Goal: Task Accomplishment & Management: Use online tool/utility

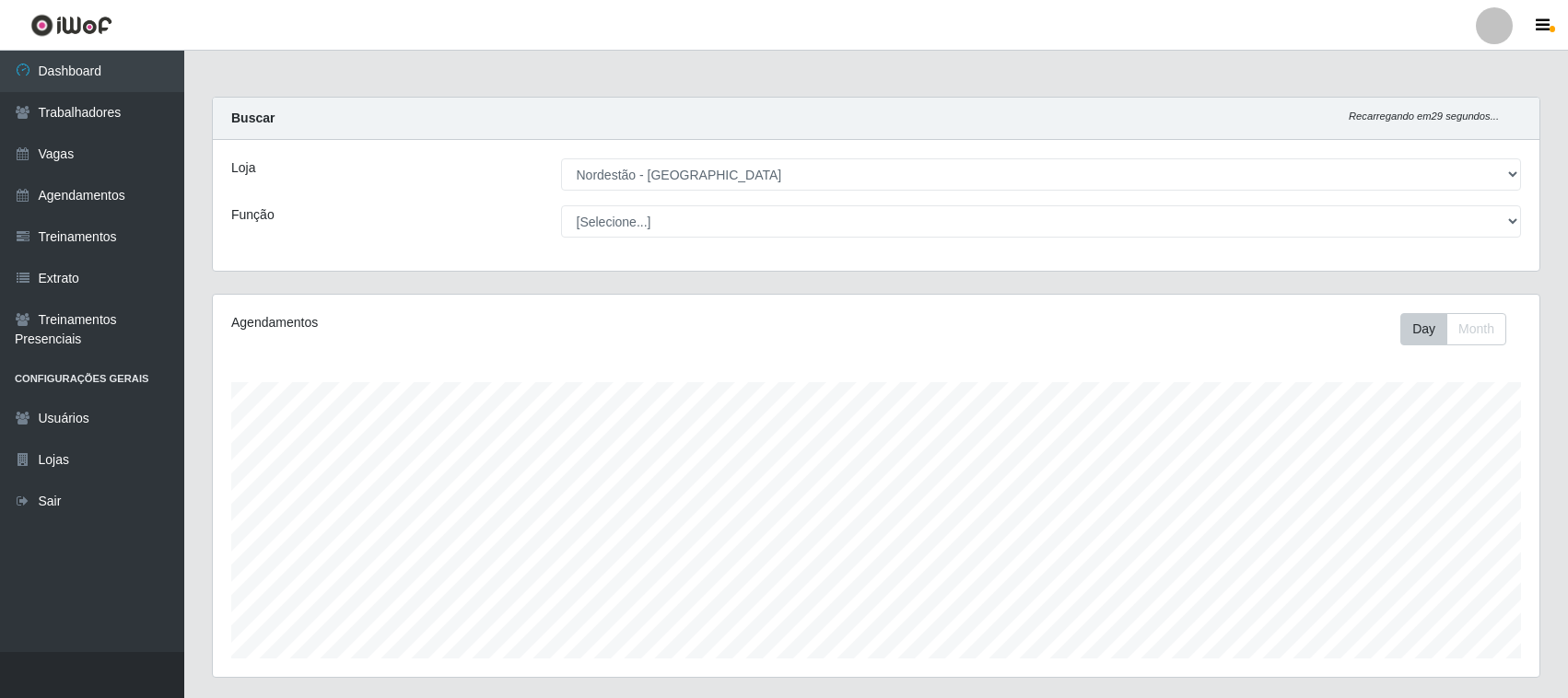
select select "420"
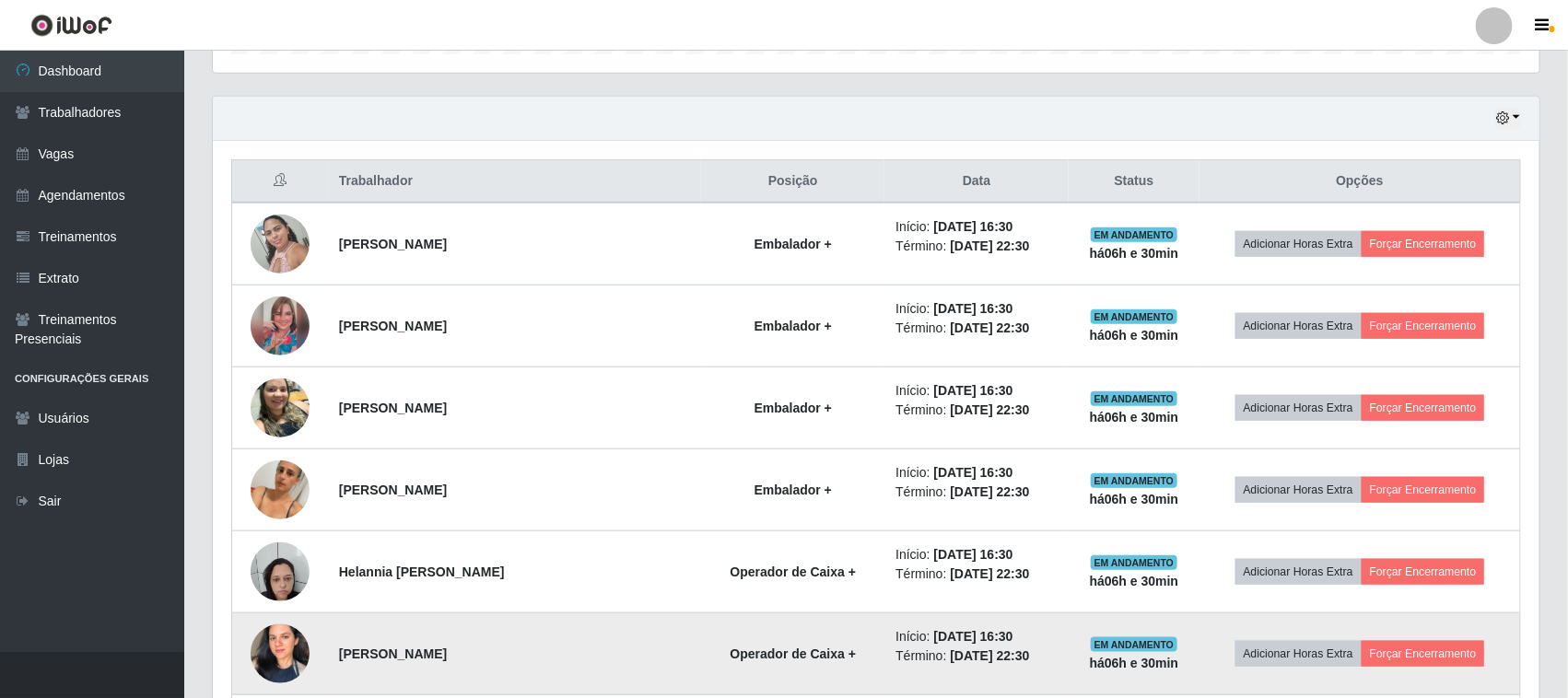
scroll to position [577, 0]
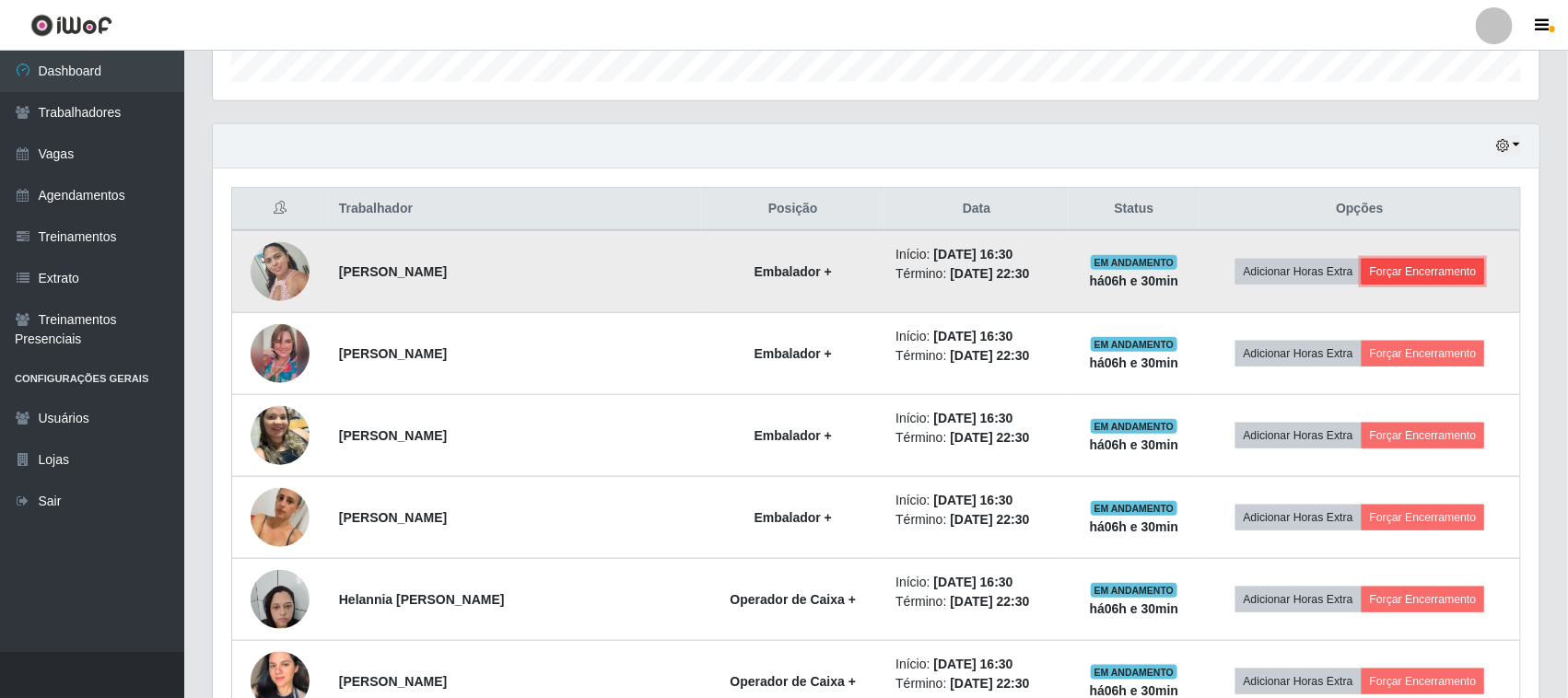
click at [1411, 278] on button "Forçar Encerramento" at bounding box center [1423, 271] width 123 height 26
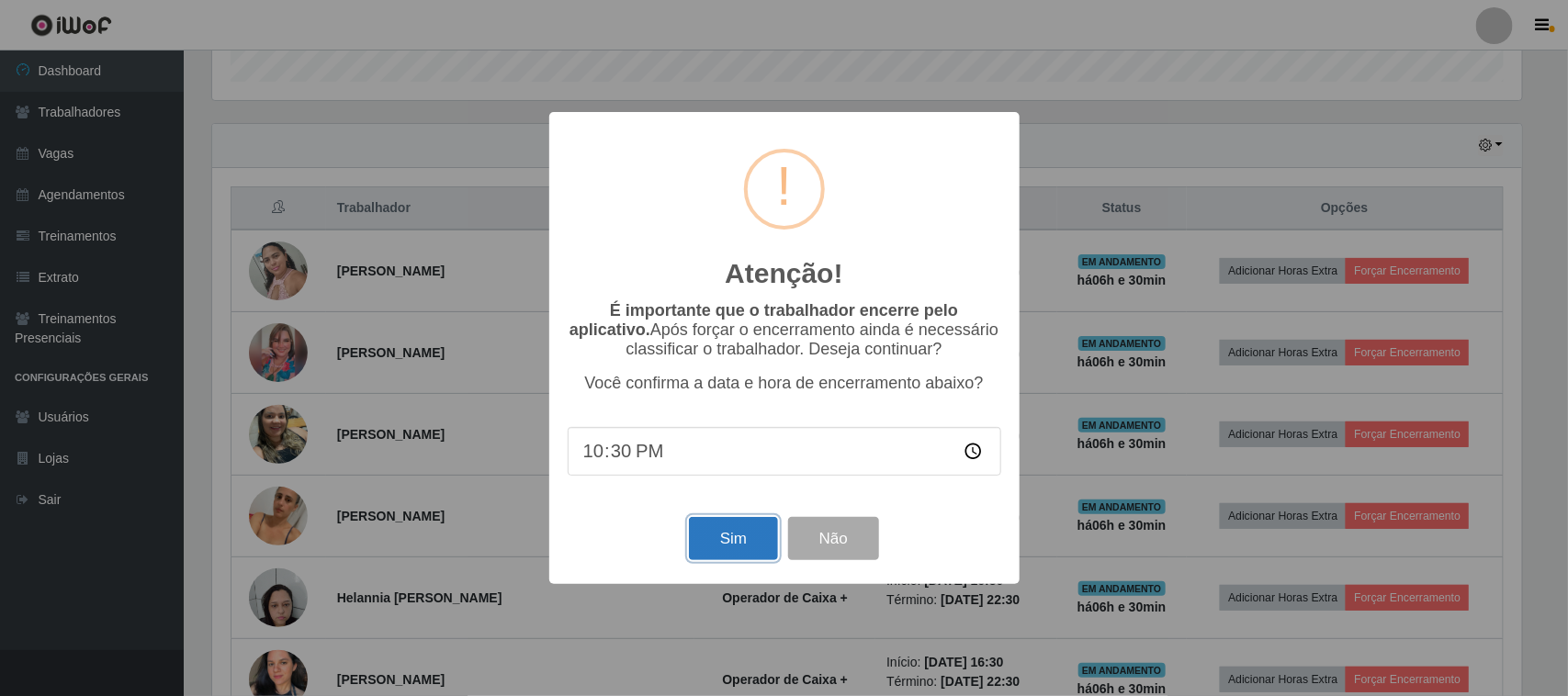
click at [742, 535] on button "Sim" at bounding box center [733, 539] width 89 height 44
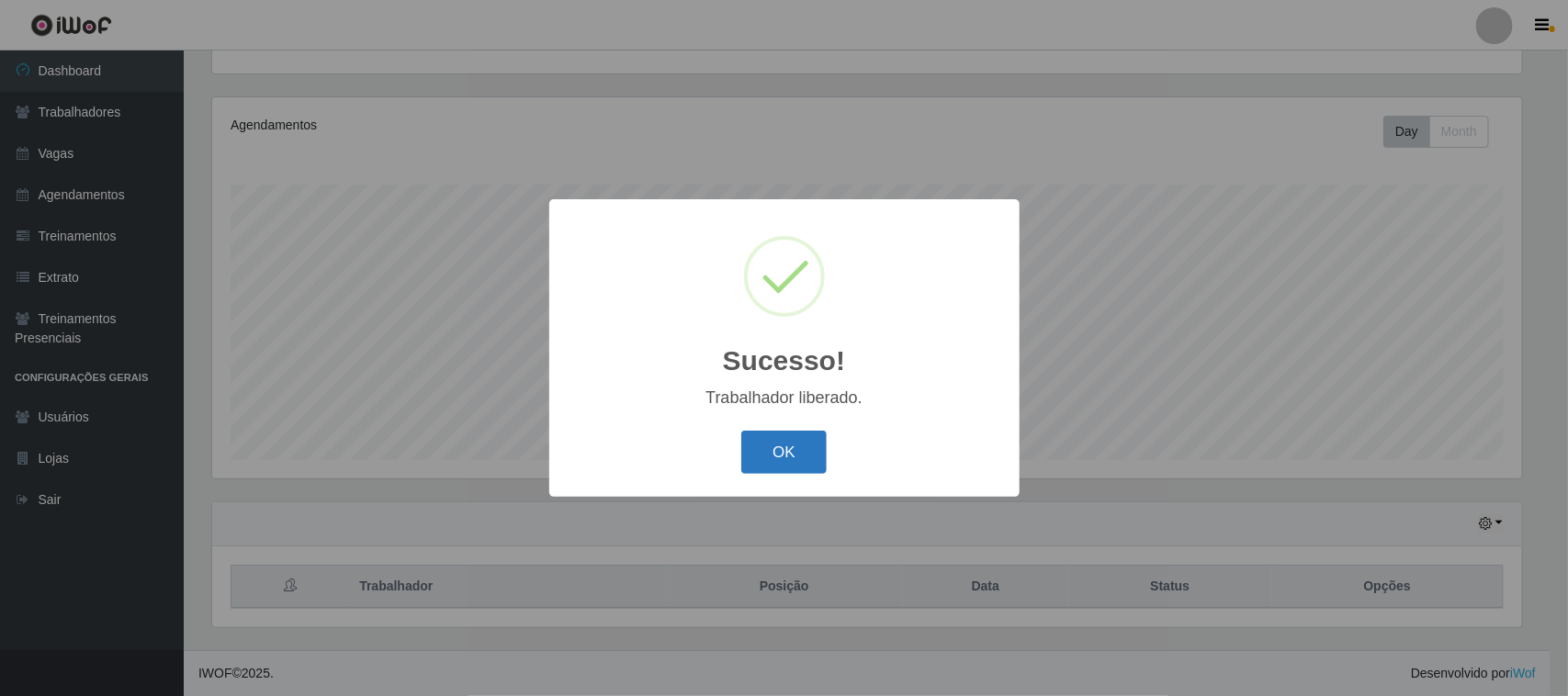
click at [777, 458] on button "OK" at bounding box center [784, 452] width 85 height 44
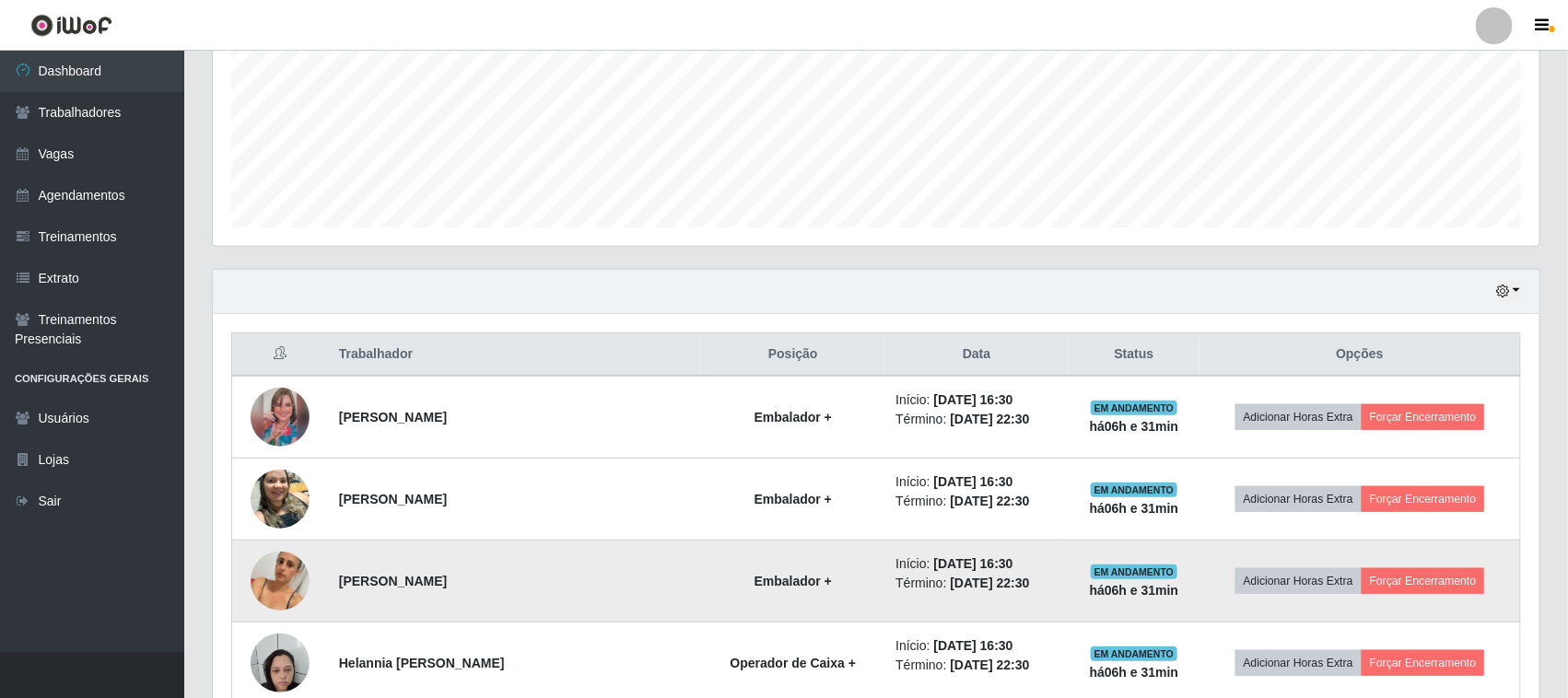
scroll to position [544, 0]
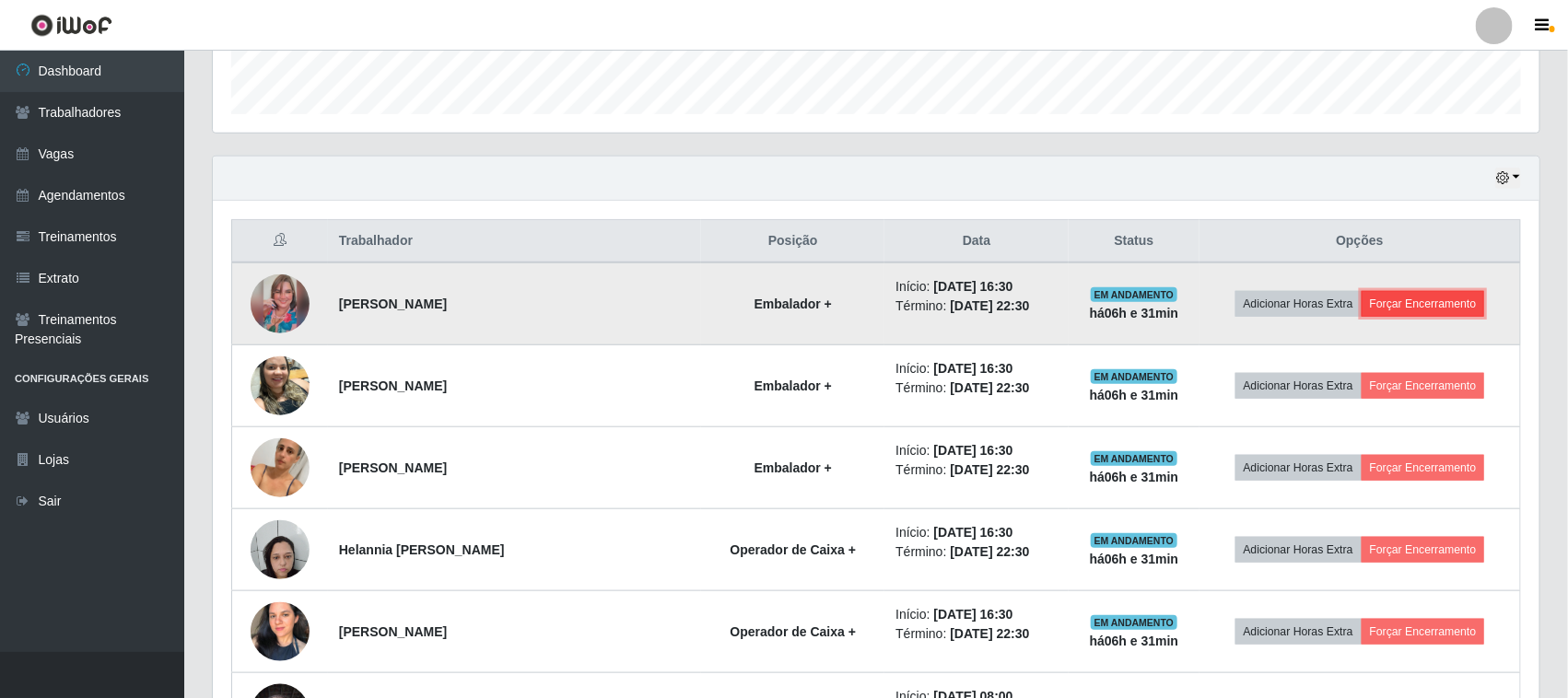
click at [1411, 298] on button "Forçar Encerramento" at bounding box center [1423, 303] width 123 height 26
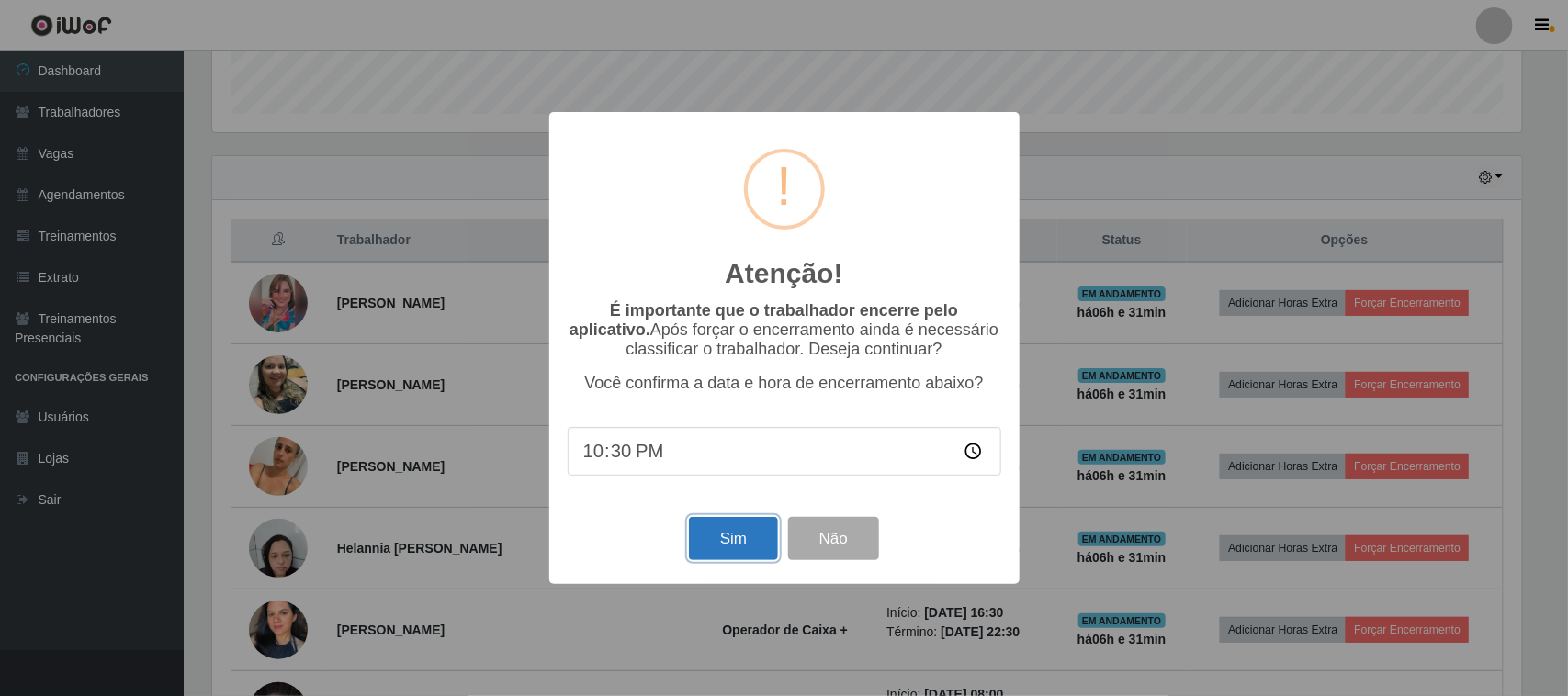
click at [755, 544] on button "Sim" at bounding box center [733, 539] width 89 height 44
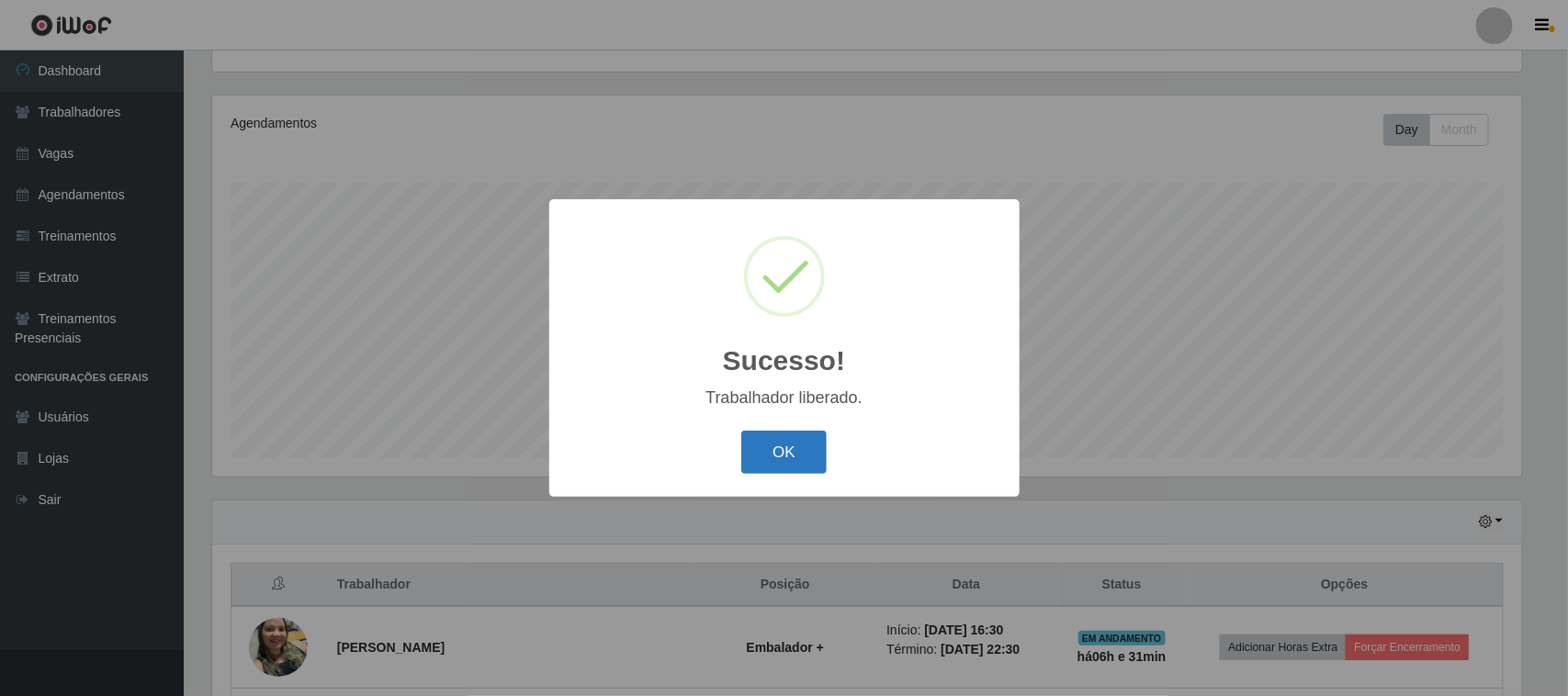
click at [760, 470] on button "OK" at bounding box center [784, 452] width 85 height 44
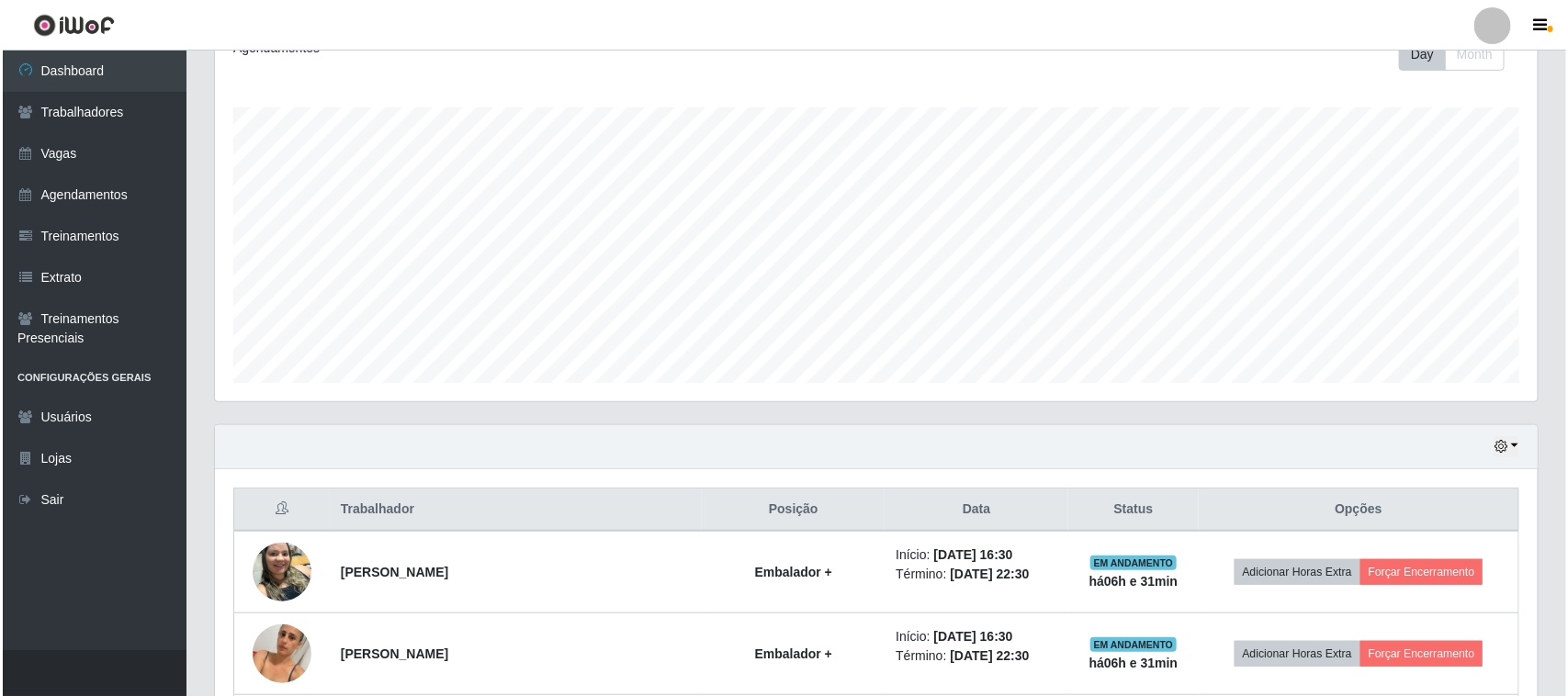
scroll to position [313, 0]
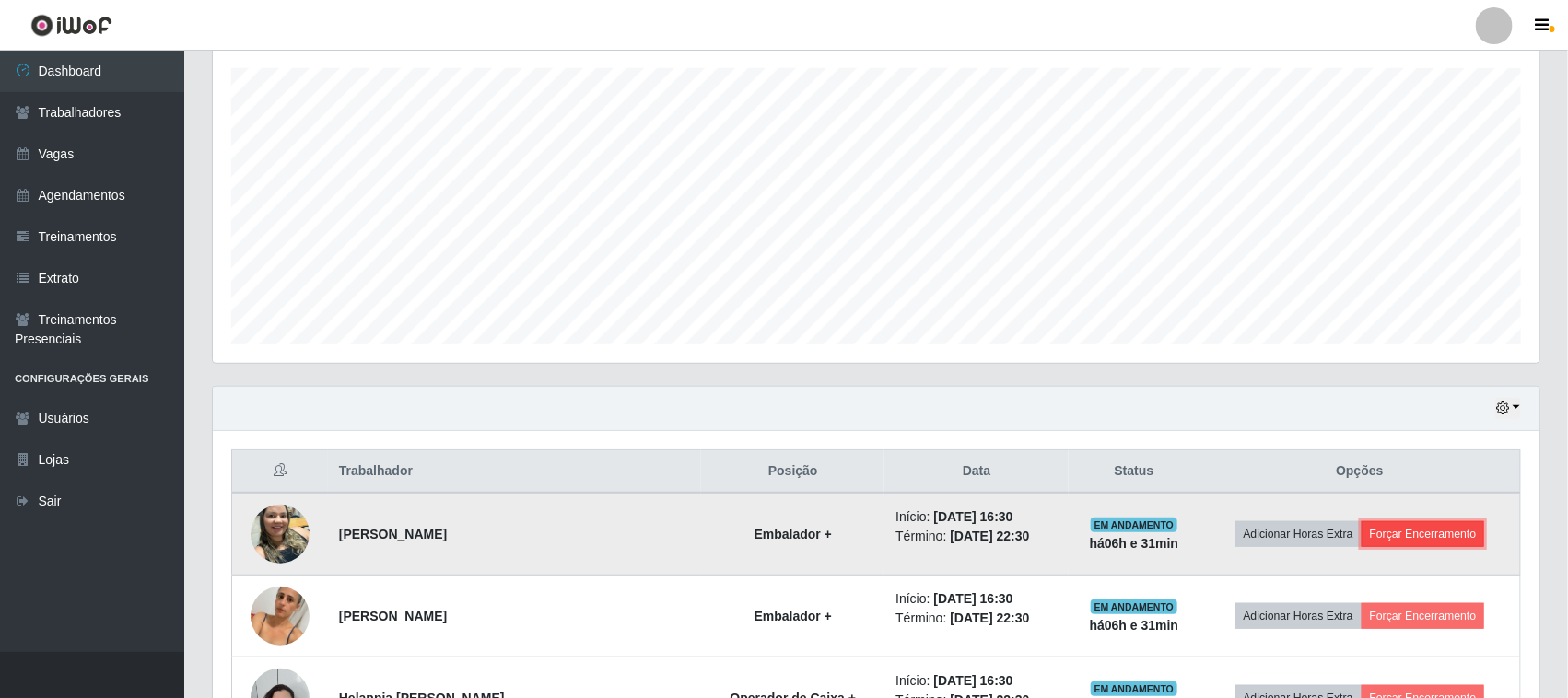
click at [1432, 535] on button "Forçar Encerramento" at bounding box center [1423, 534] width 123 height 26
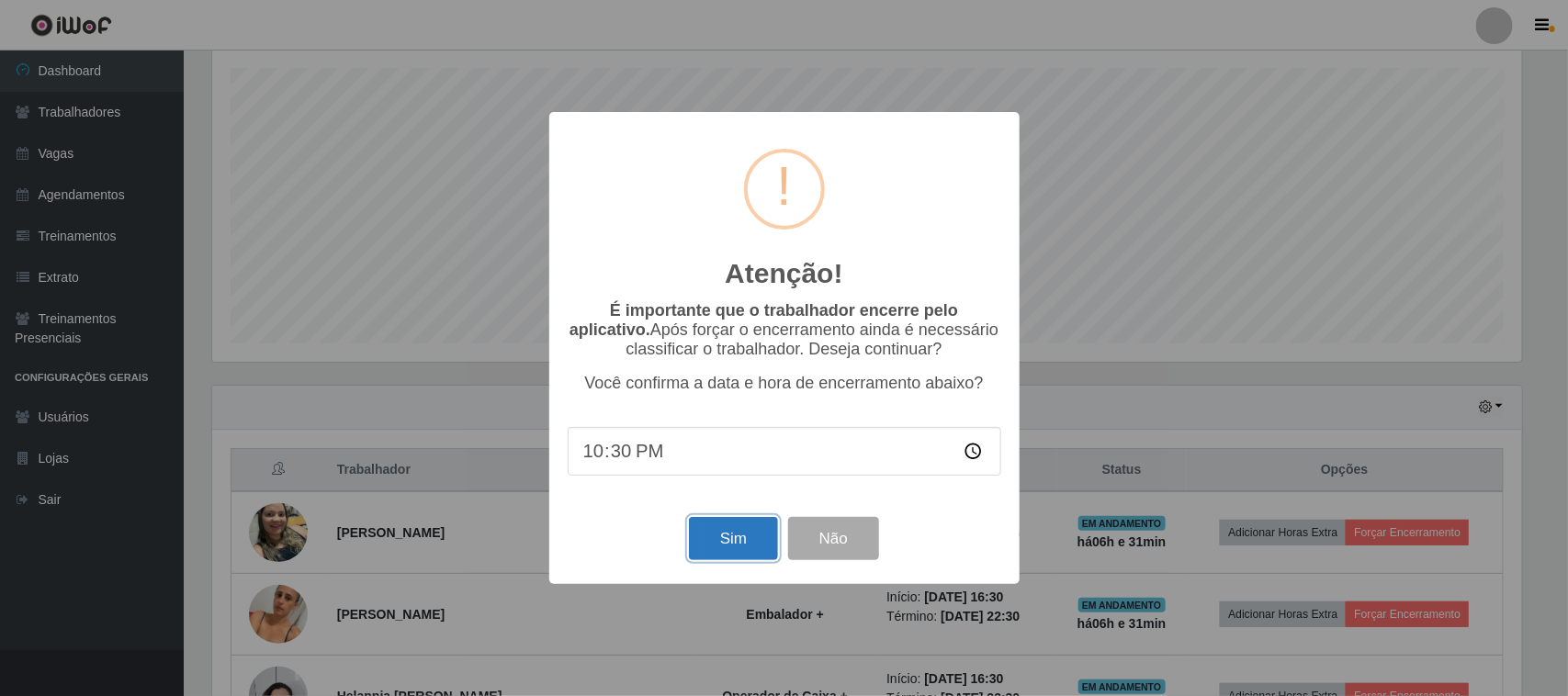
click at [772, 540] on button "Sim" at bounding box center [733, 539] width 89 height 44
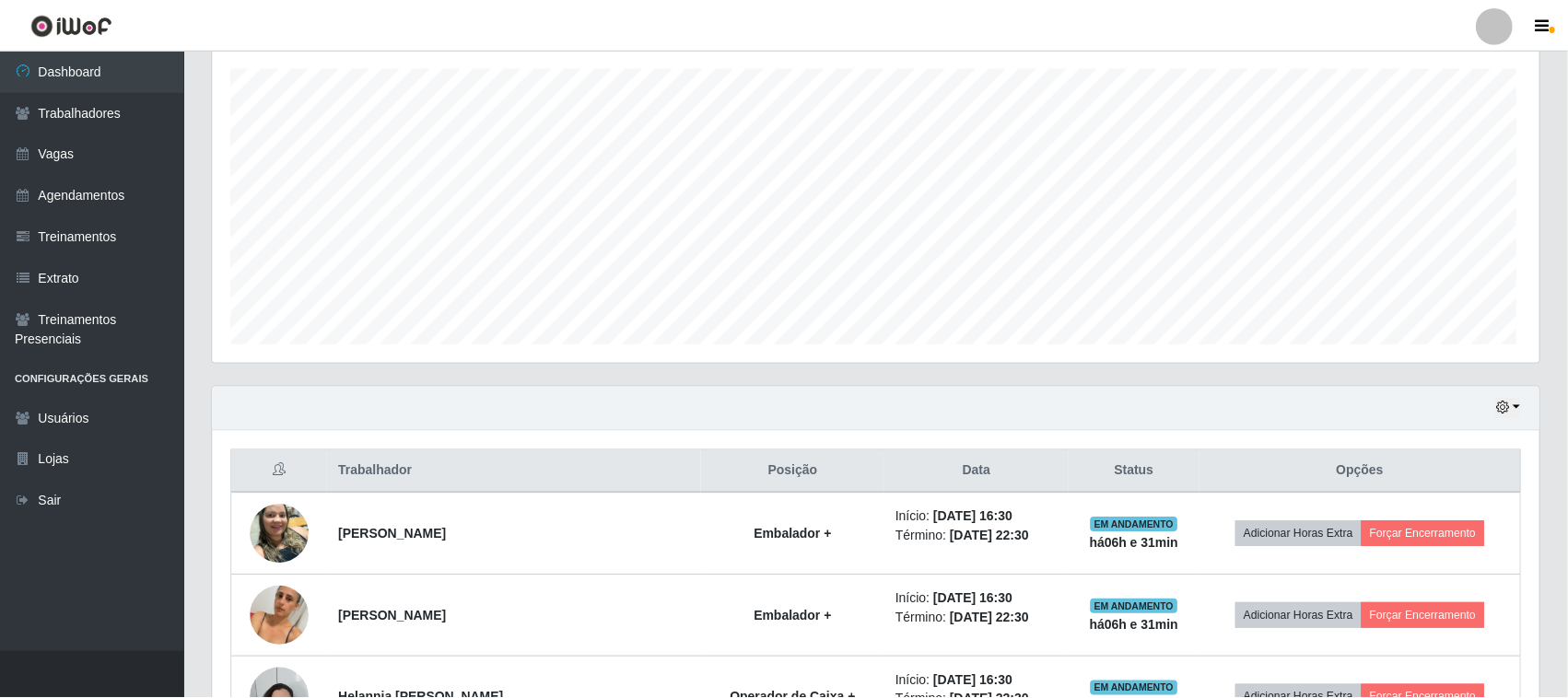
scroll to position [0, 0]
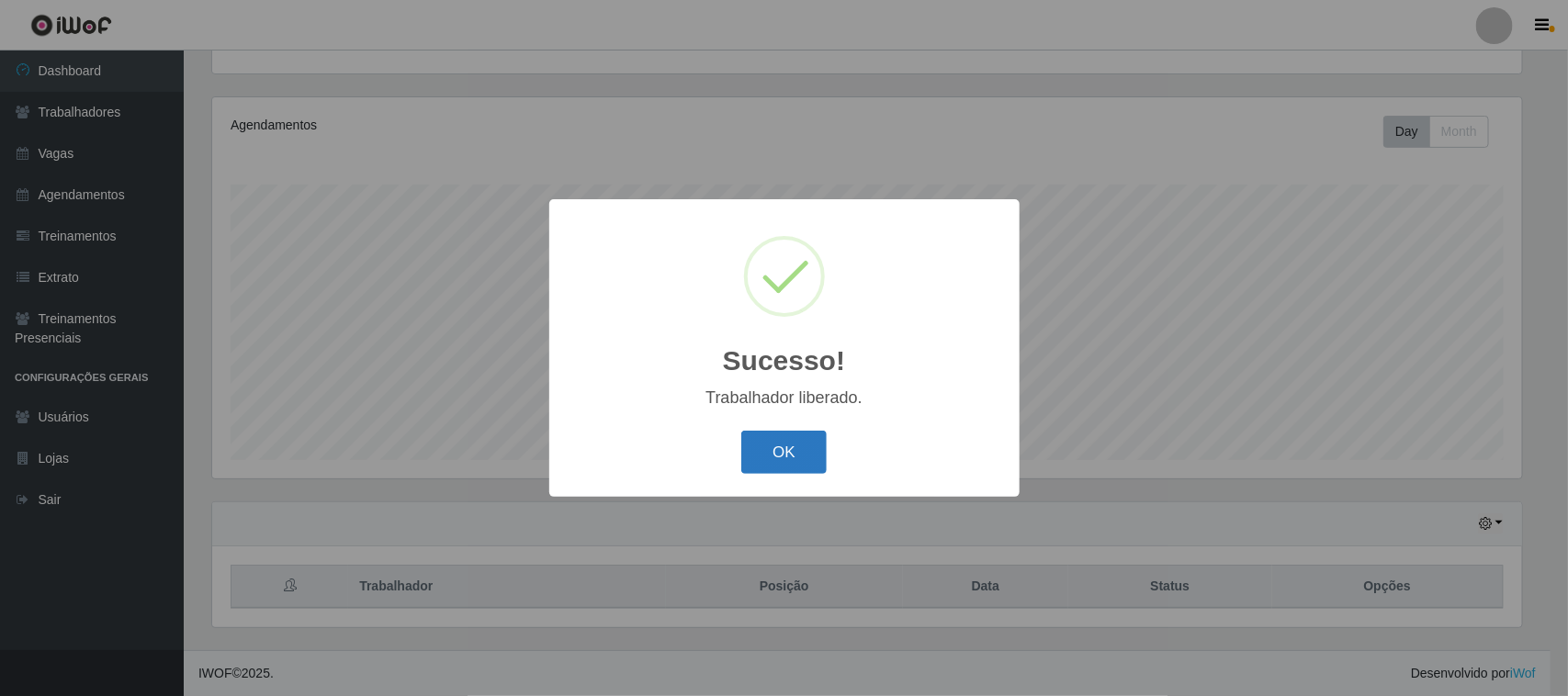
click at [806, 451] on button "OK" at bounding box center [784, 452] width 85 height 44
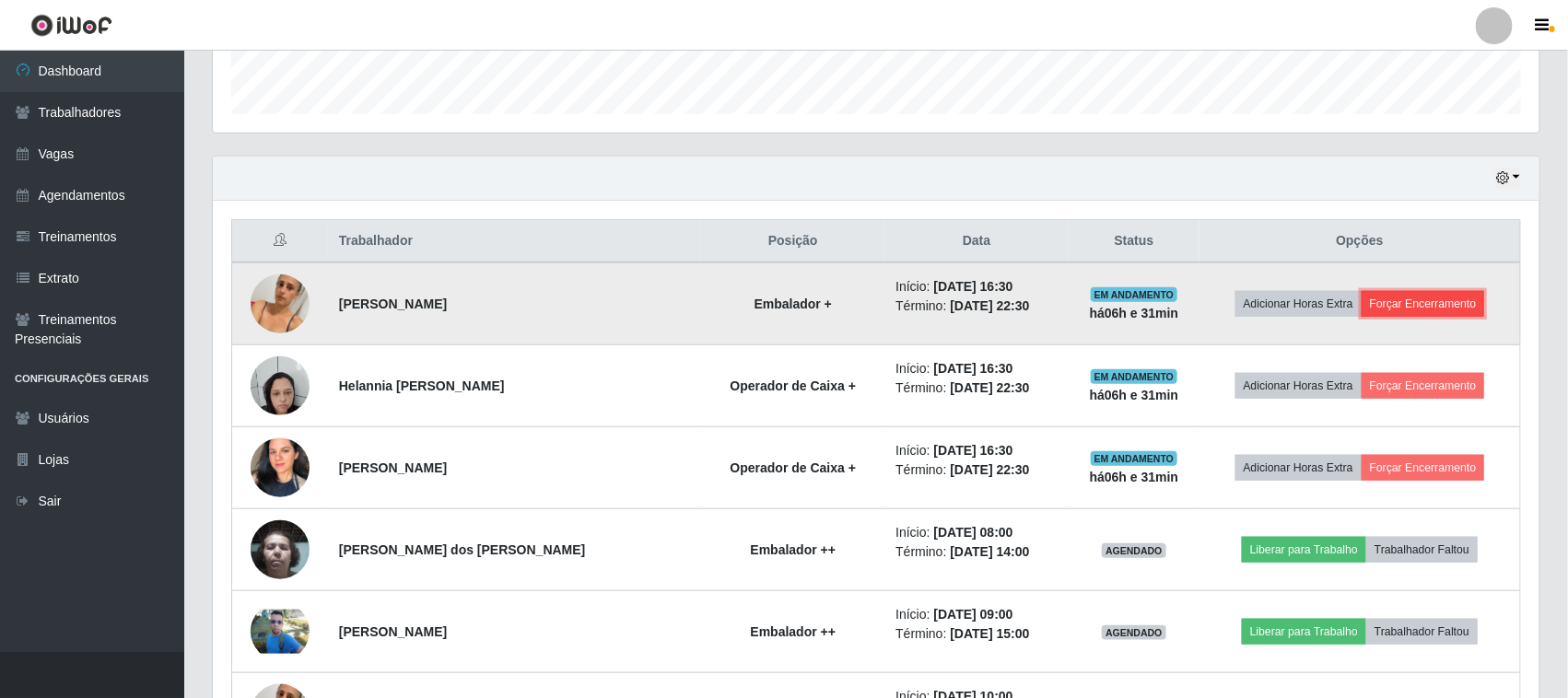
click at [1389, 300] on button "Forçar Encerramento" at bounding box center [1423, 303] width 123 height 26
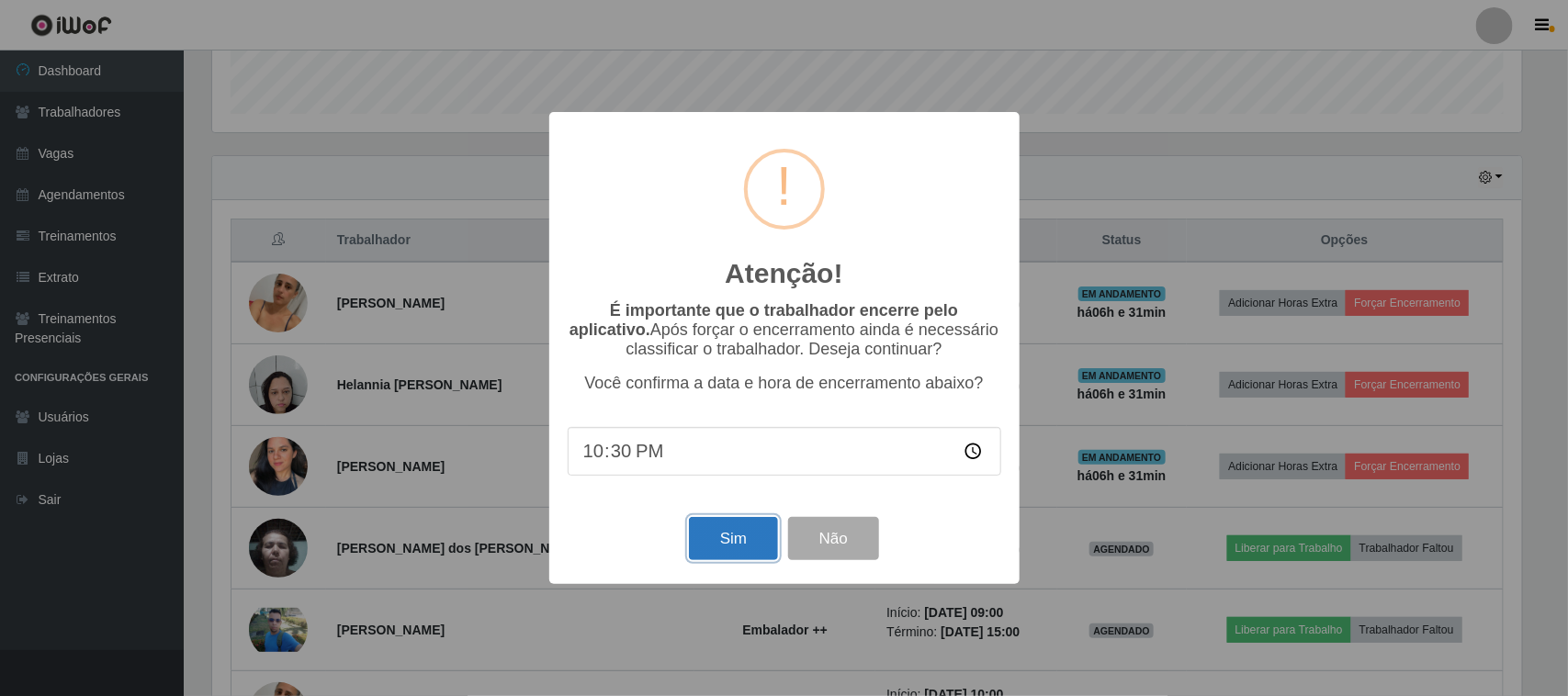
click at [725, 548] on button "Sim" at bounding box center [733, 539] width 89 height 44
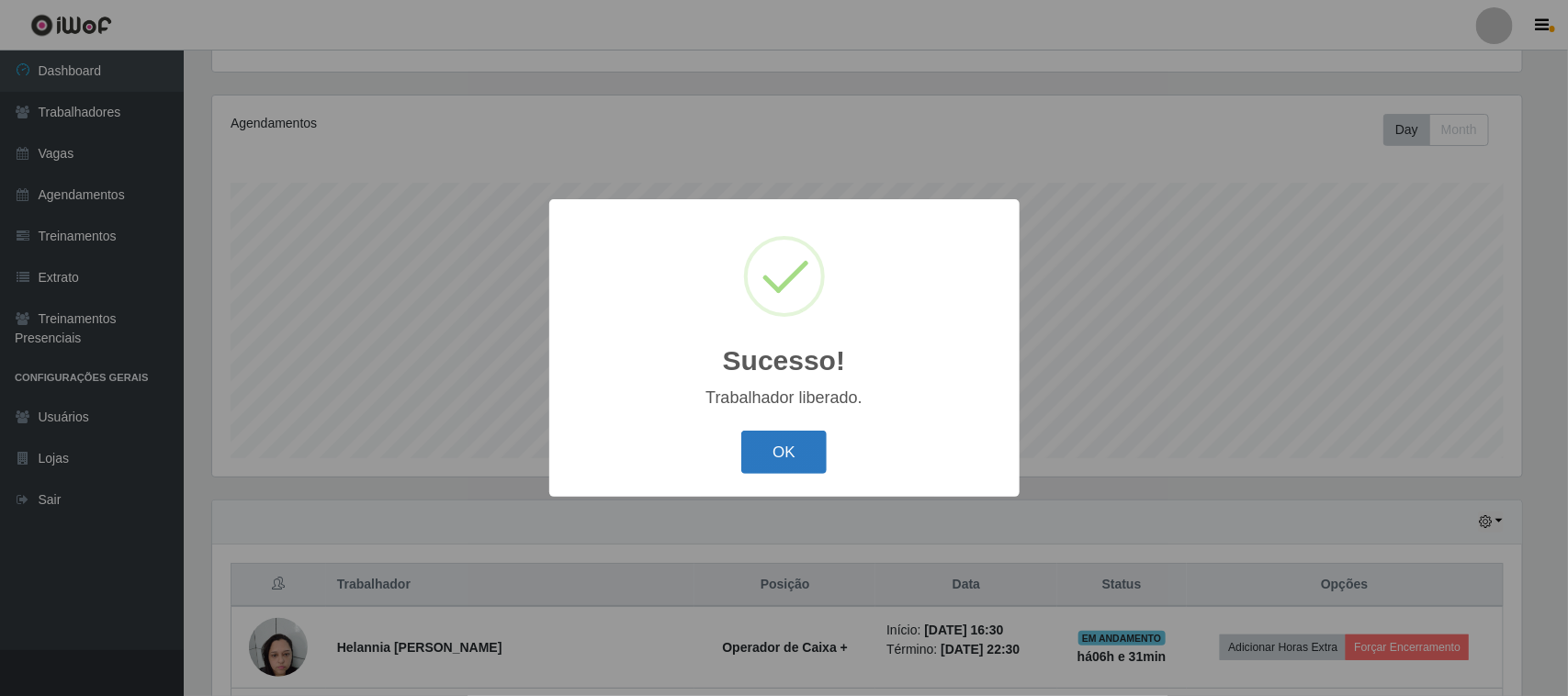
click at [820, 436] on button "OK" at bounding box center [784, 452] width 85 height 44
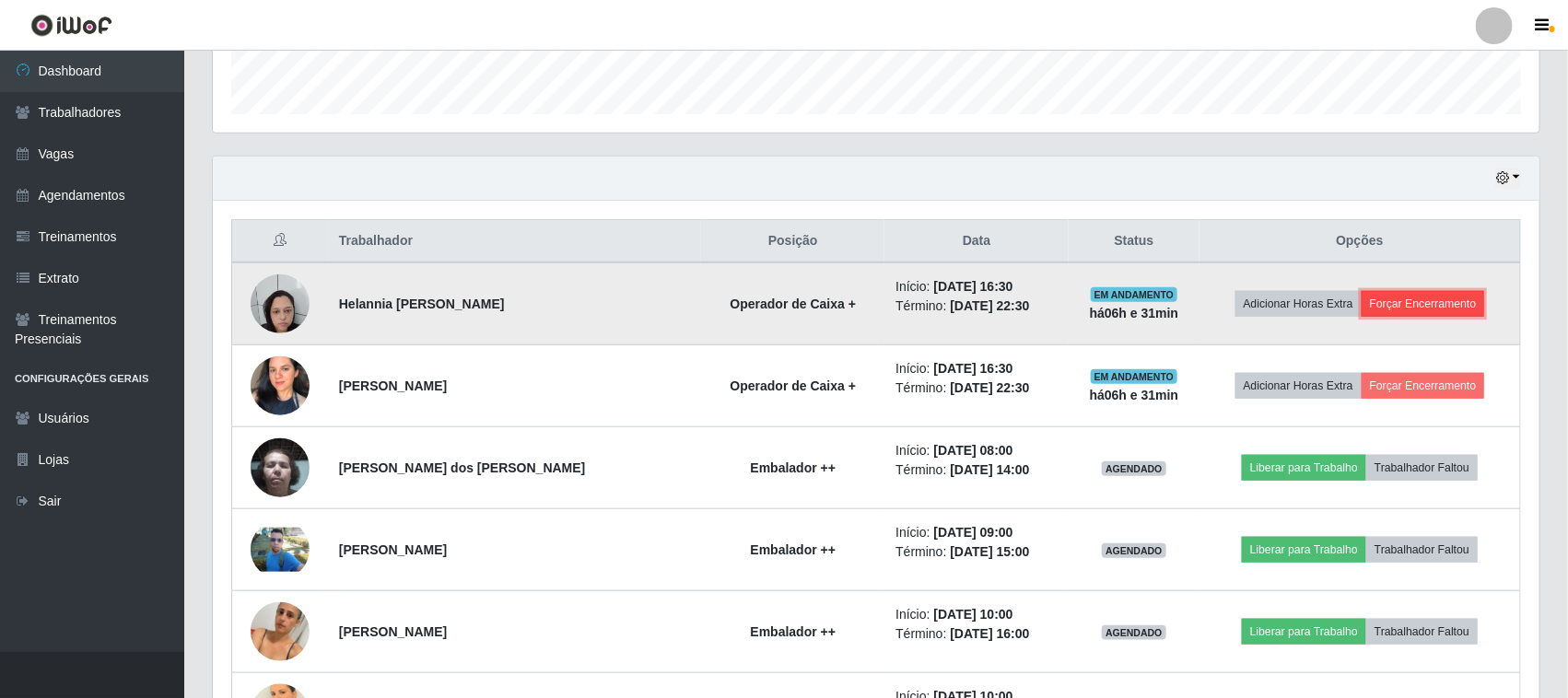
click at [1448, 305] on button "Forçar Encerramento" at bounding box center [1423, 303] width 123 height 26
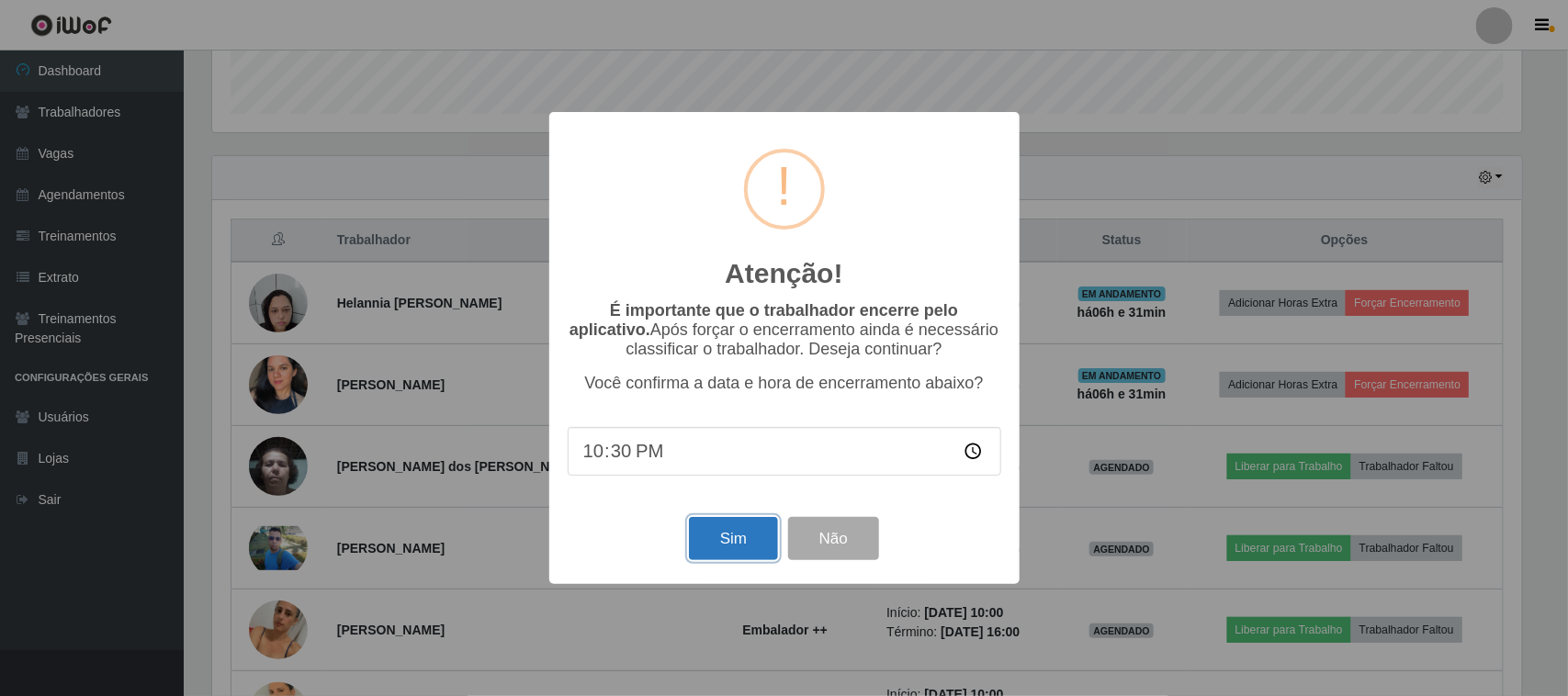
click at [709, 538] on button "Sim" at bounding box center [733, 539] width 89 height 44
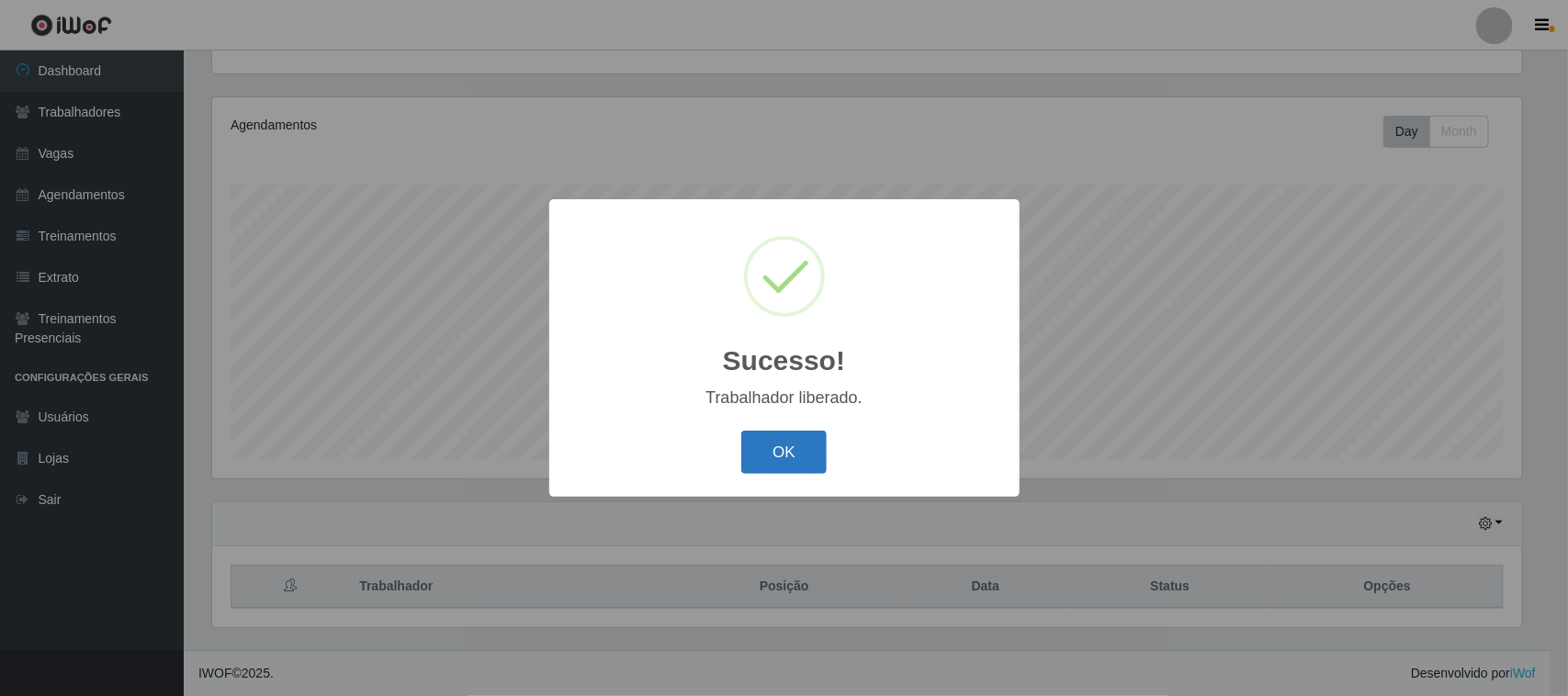
click at [748, 452] on button "OK" at bounding box center [784, 452] width 85 height 44
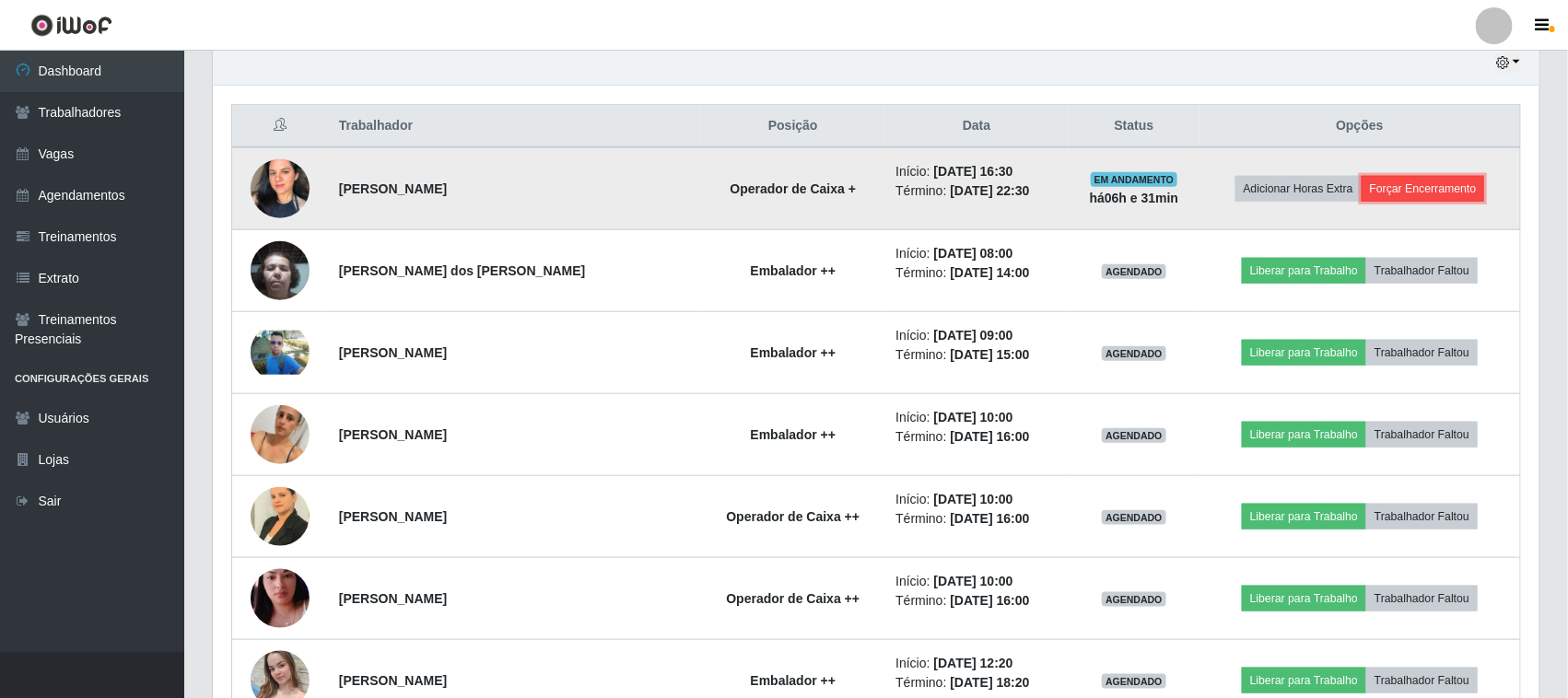
click at [1426, 194] on button "Forçar Encerramento" at bounding box center [1423, 188] width 123 height 26
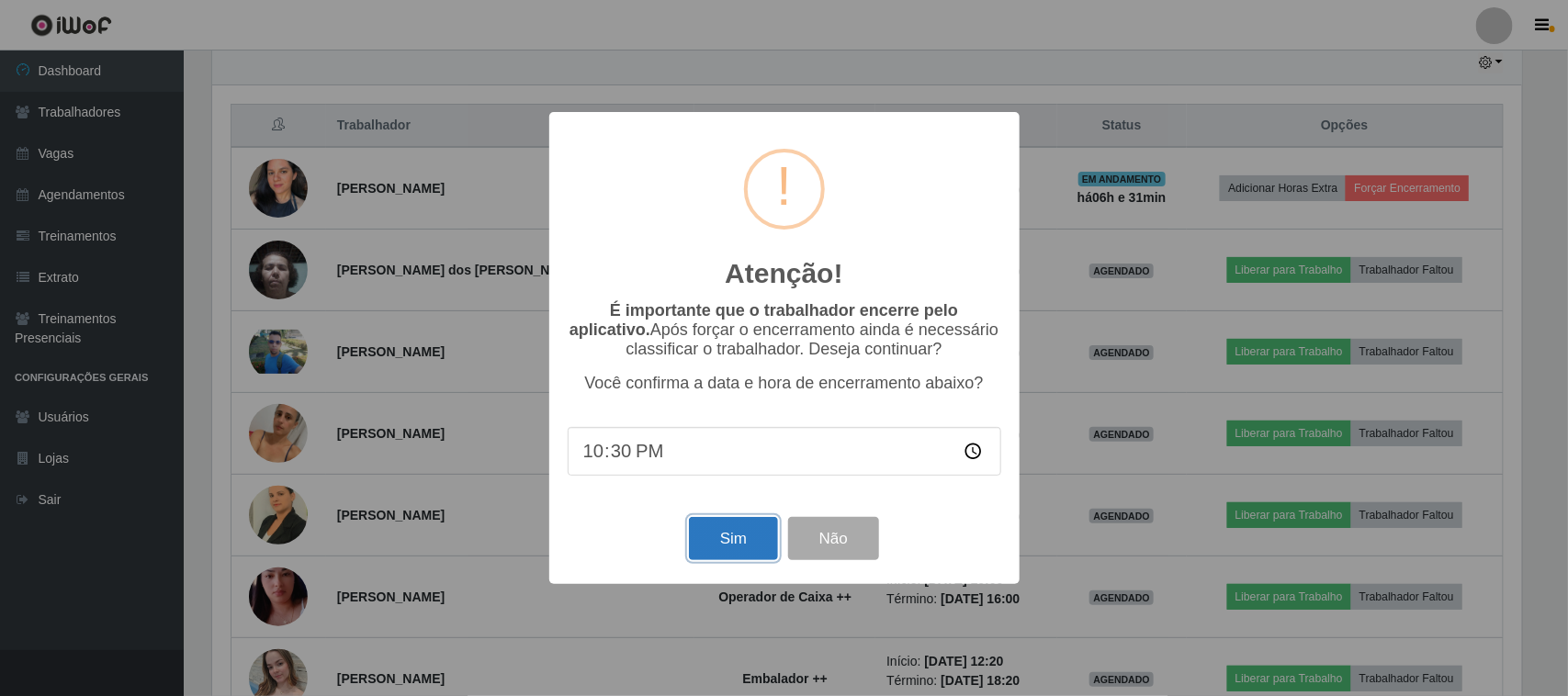
click at [715, 547] on button "Sim" at bounding box center [733, 539] width 89 height 44
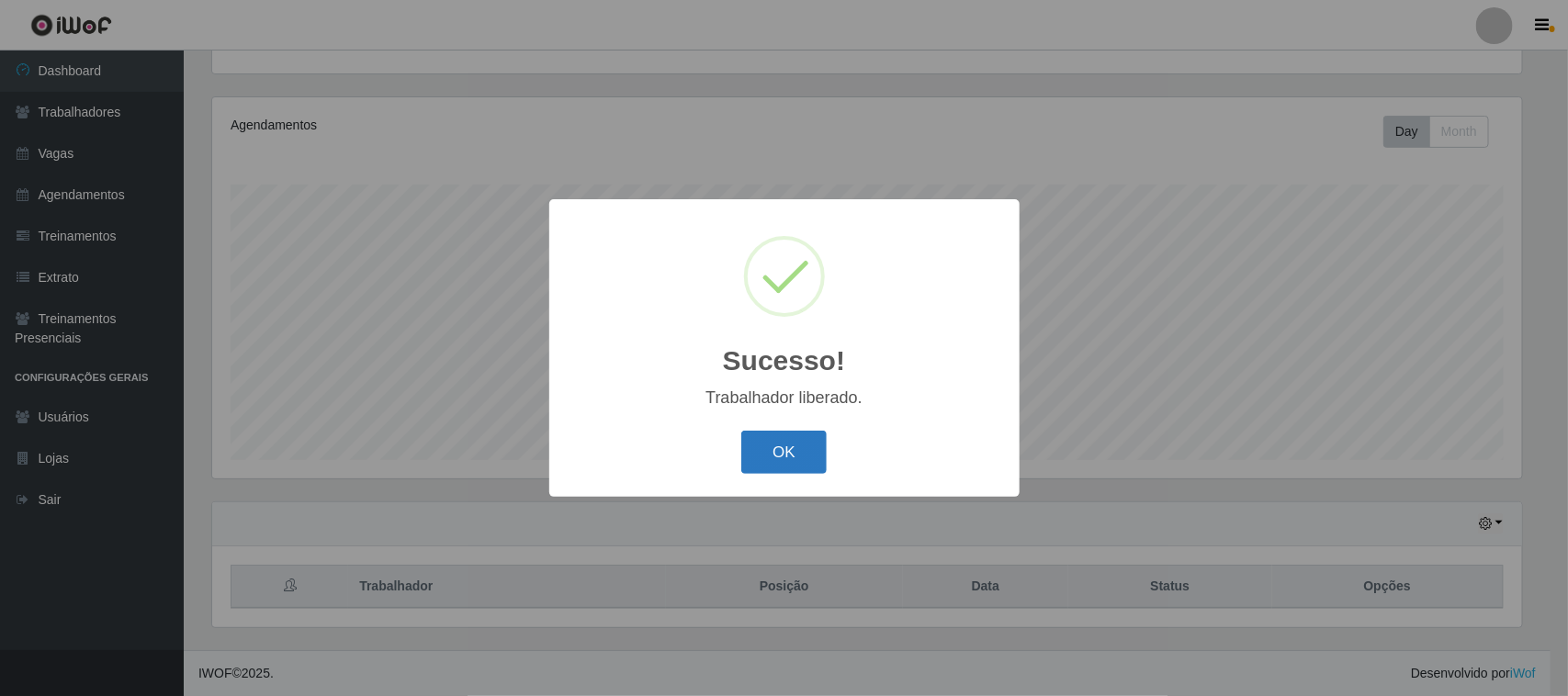
click at [781, 437] on button "OK" at bounding box center [784, 452] width 85 height 44
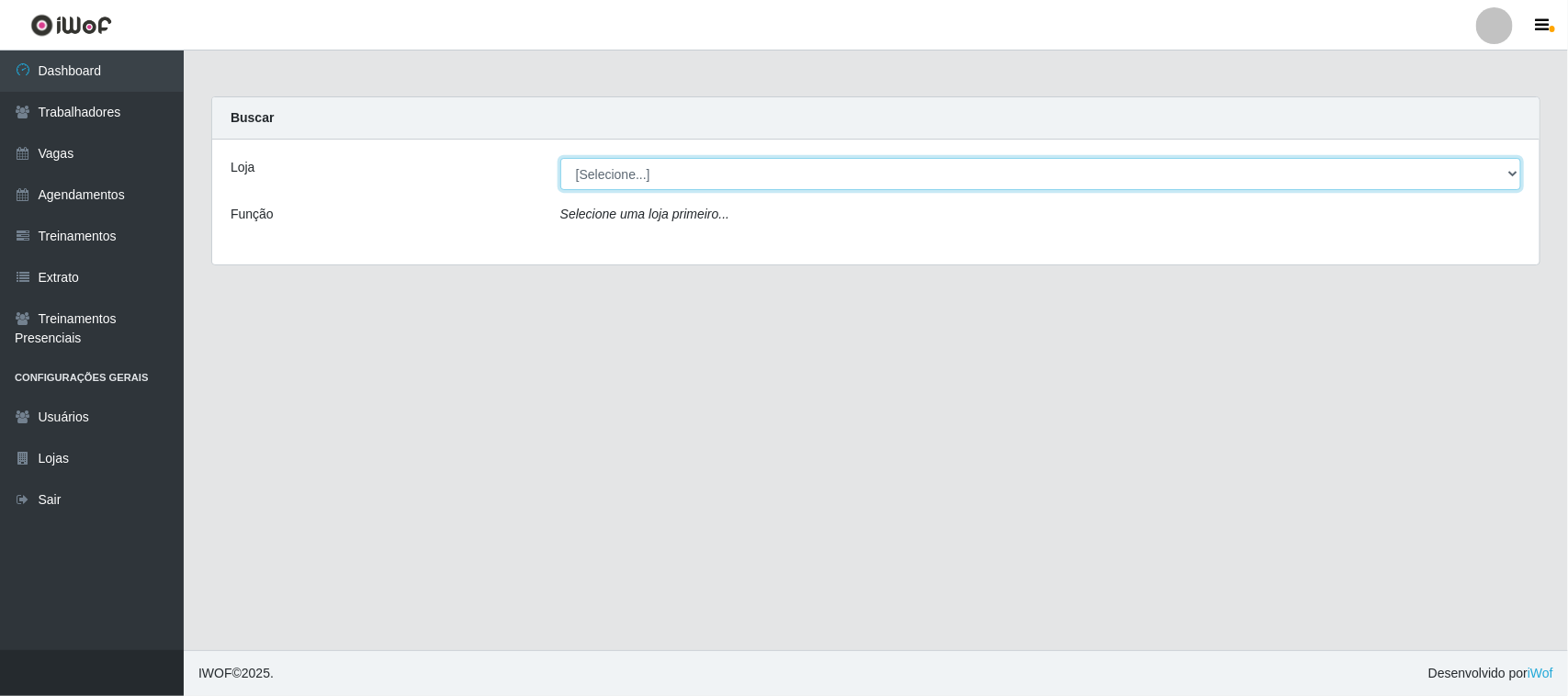
click at [599, 168] on select "[Selecione...] Nordestão - [GEOGRAPHIC_DATA]" at bounding box center [1040, 174] width 961 height 32
select select "420"
click at [560, 158] on select "[Selecione...] Nordestão - Santa Catarina" at bounding box center [1040, 174] width 961 height 32
